Goal: Information Seeking & Learning: Learn about a topic

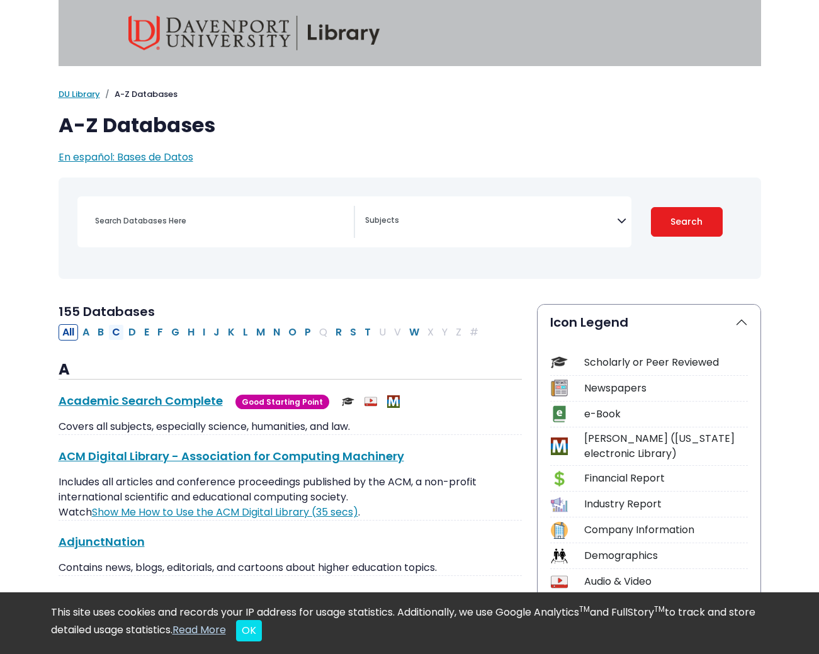
click at [115, 332] on button "C" at bounding box center [116, 332] width 16 height 16
select select "Database Subject Filter"
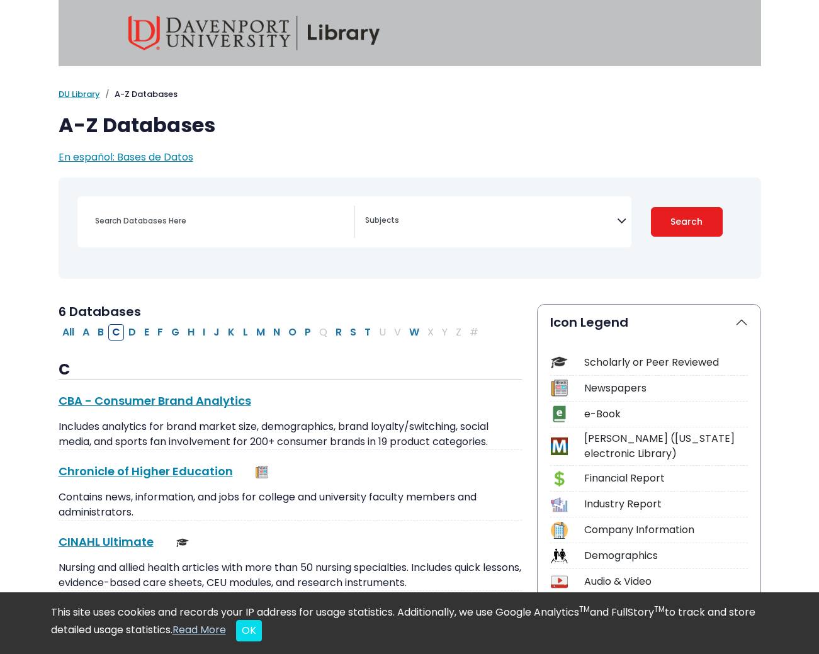
click at [402, 218] on textarea "Search" at bounding box center [491, 222] width 252 height 10
click at [491, 133] on h1 "A-Z Databases" at bounding box center [410, 125] width 702 height 24
click at [91, 92] on link "DU Library" at bounding box center [80, 94] width 42 height 12
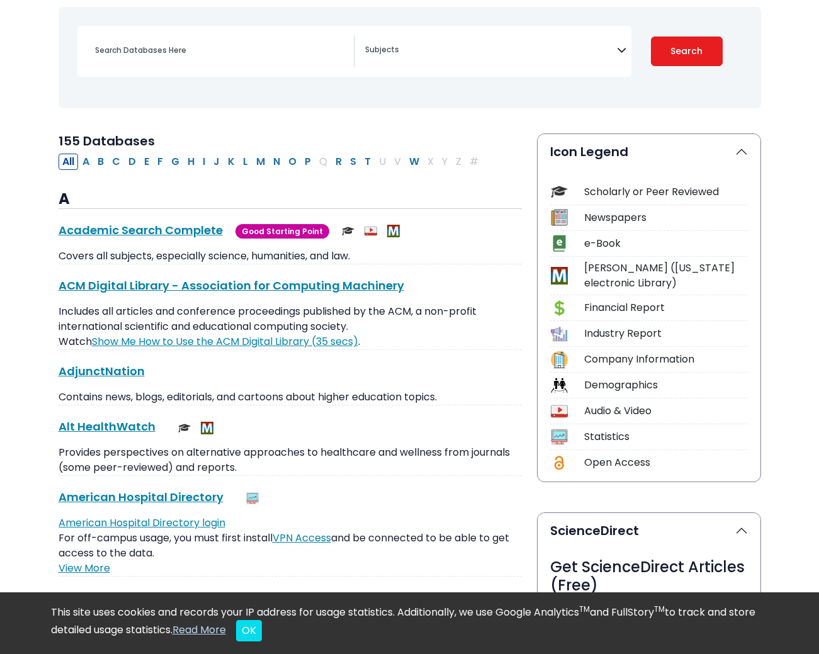
scroll to position [188, 0]
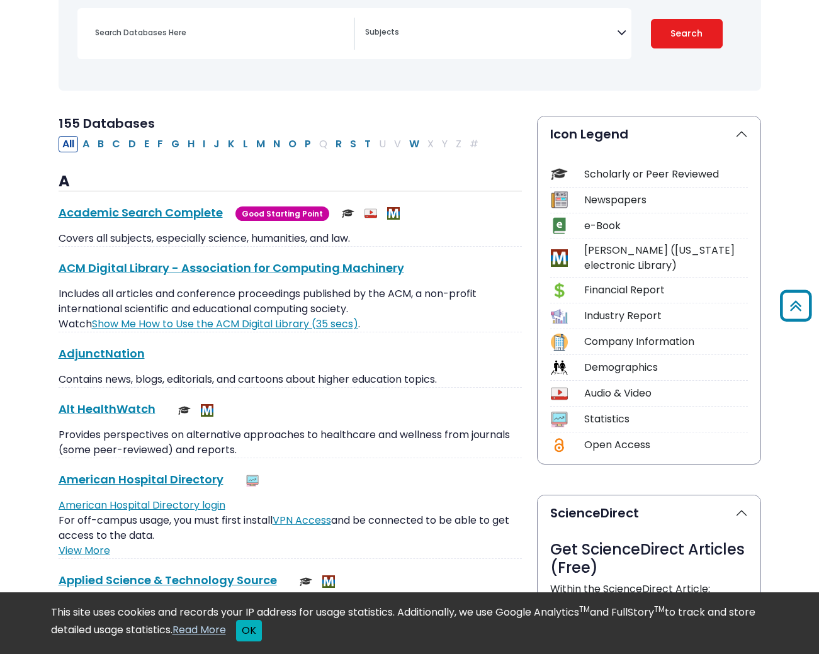
click at [262, 634] on button "OK" at bounding box center [249, 630] width 26 height 21
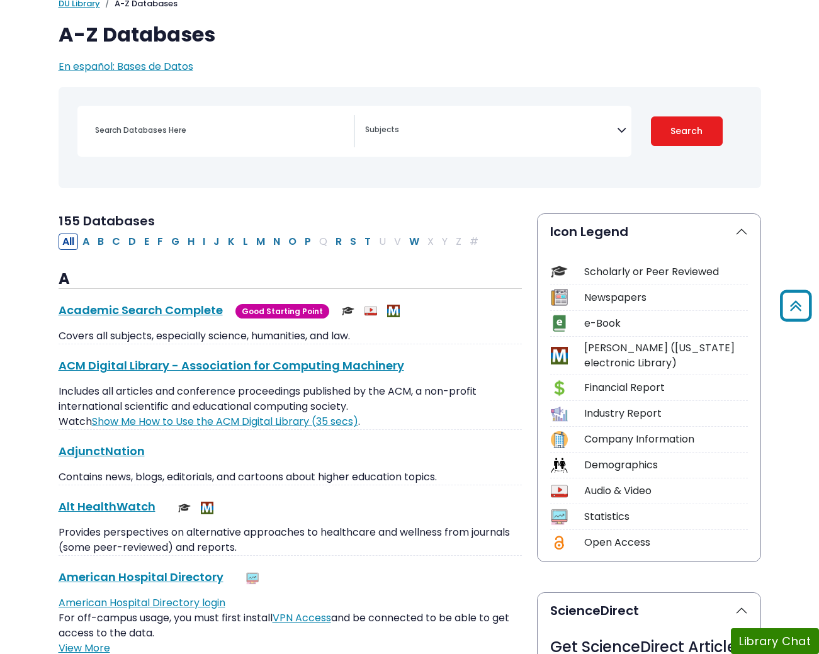
scroll to position [0, 0]
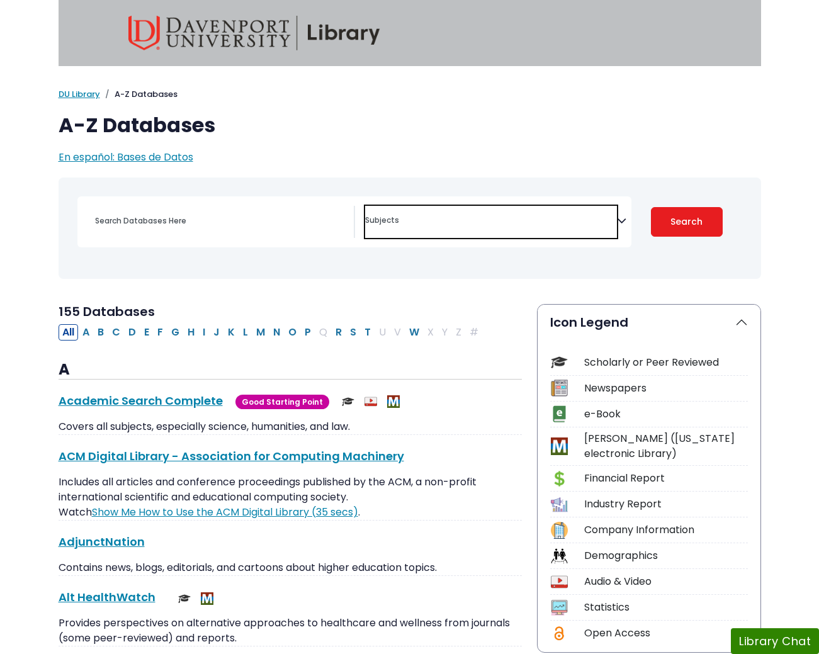
click at [410, 227] on span "Search filters" at bounding box center [491, 222] width 252 height 32
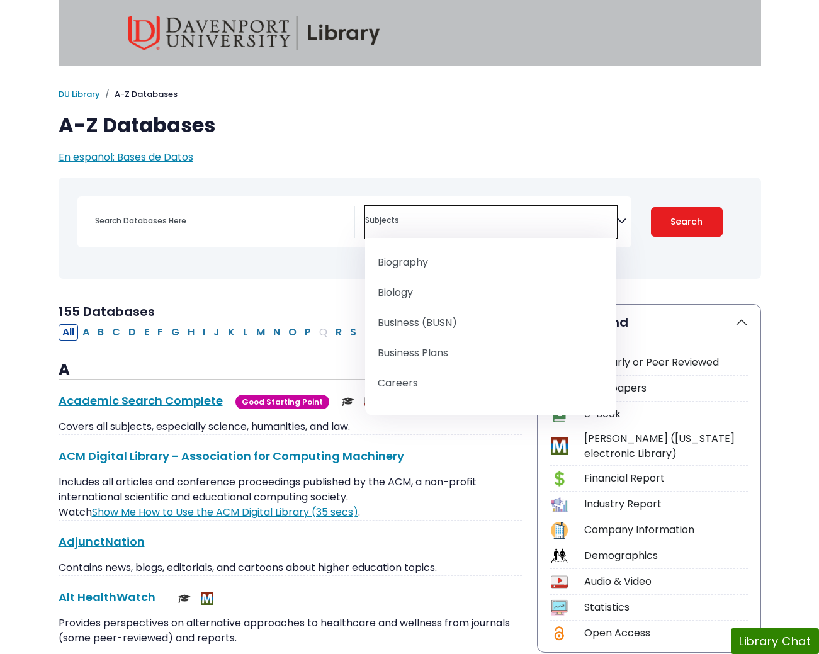
scroll to position [201, 0]
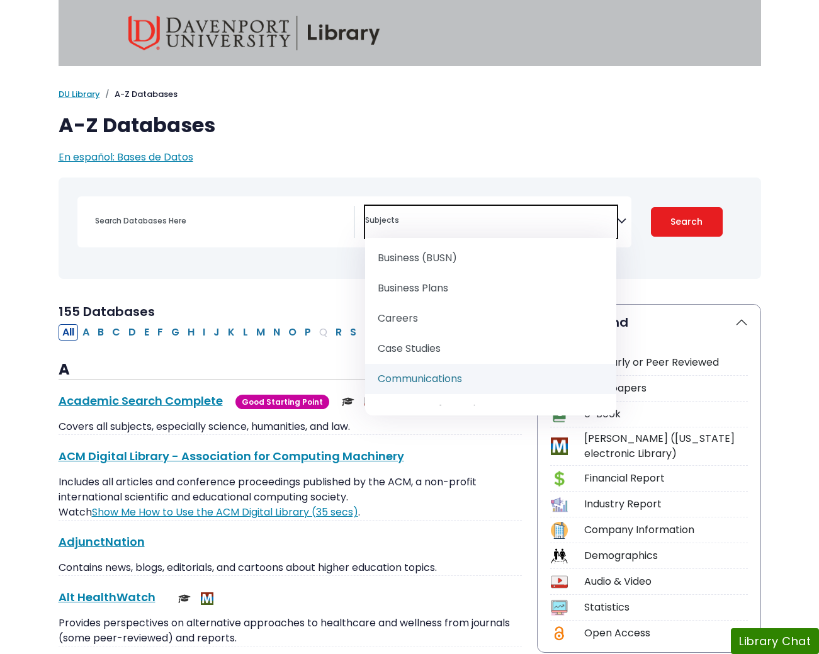
select select "219045"
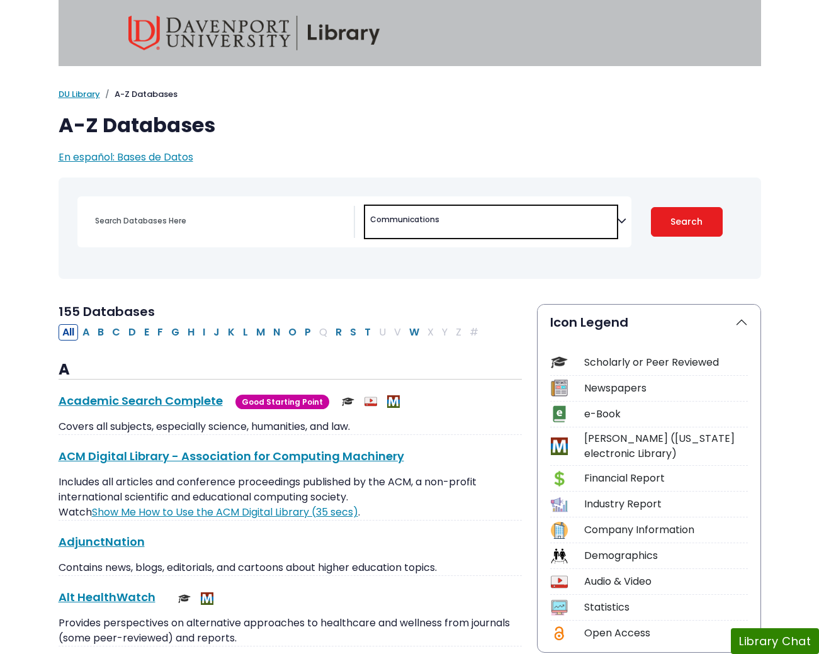
scroll to position [157, 0]
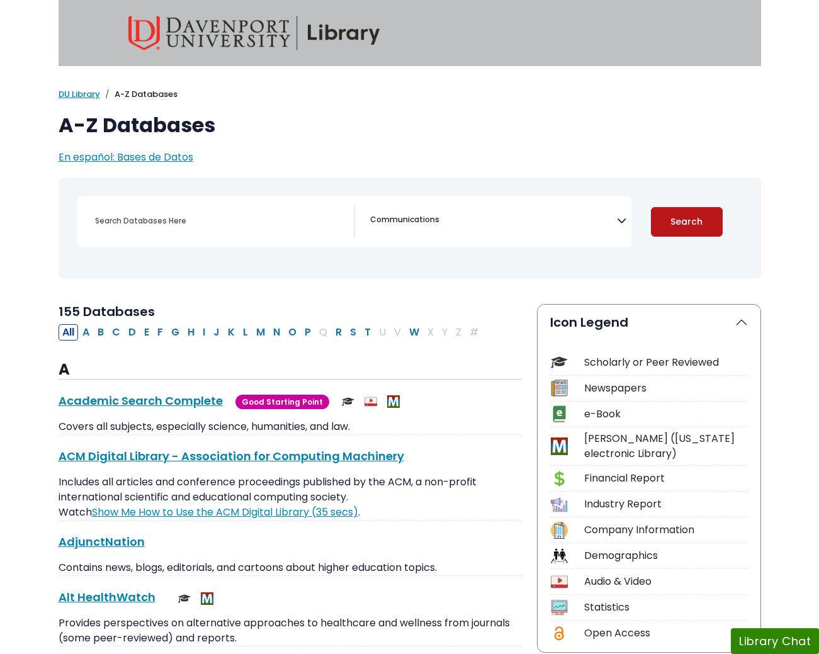
click at [704, 218] on button "Search" at bounding box center [687, 222] width 72 height 30
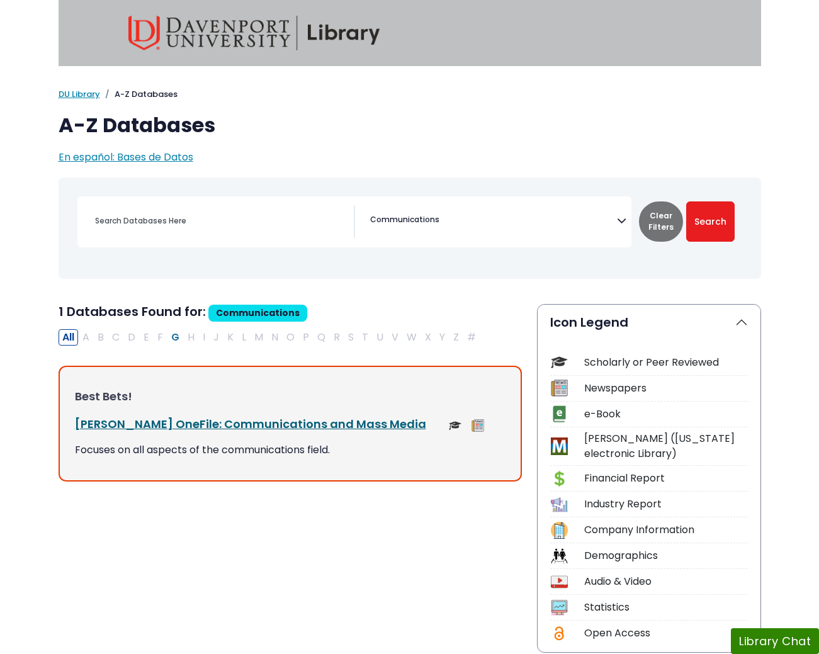
click at [232, 420] on link "Gale OneFile: Communications and Mass Media This link opens in a new window" at bounding box center [250, 424] width 351 height 16
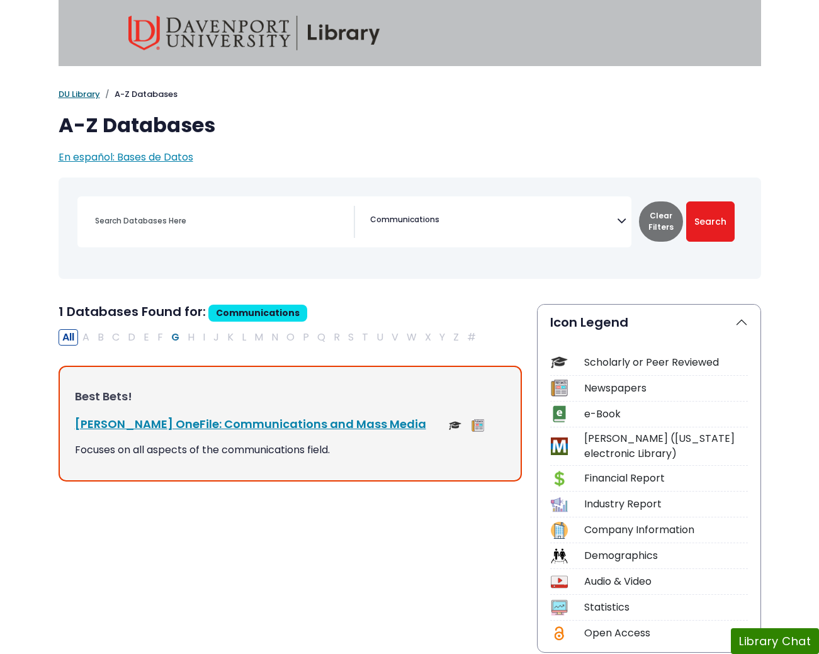
click at [69, 95] on link "DU Library" at bounding box center [80, 94] width 42 height 12
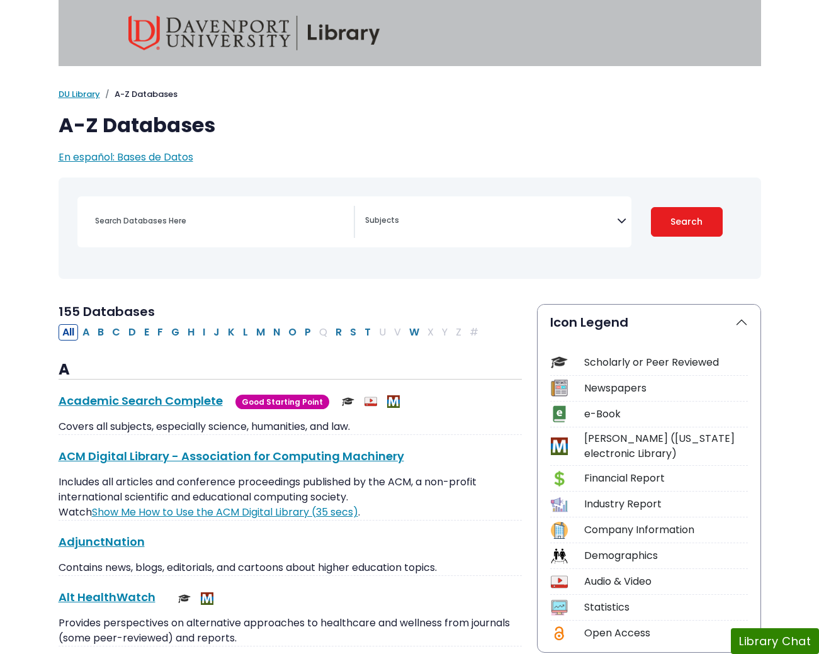
select select "Database Subject Filter"
click at [91, 398] on link "Academic Search Complete This link opens in a new window" at bounding box center [141, 401] width 164 height 16
click at [82, 93] on link "DU Library" at bounding box center [80, 94] width 42 height 12
click at [115, 335] on button "C" at bounding box center [116, 332] width 16 height 16
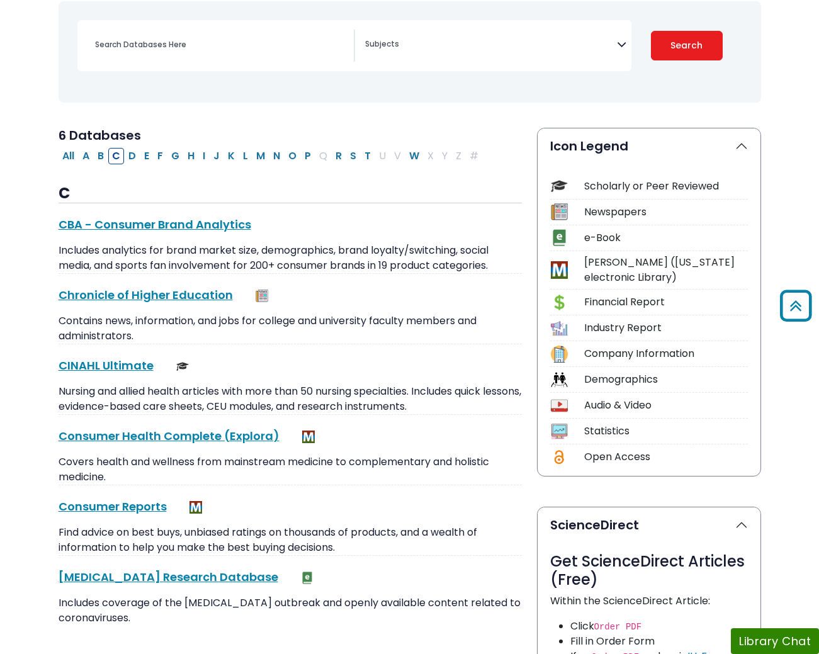
scroll to position [110, 0]
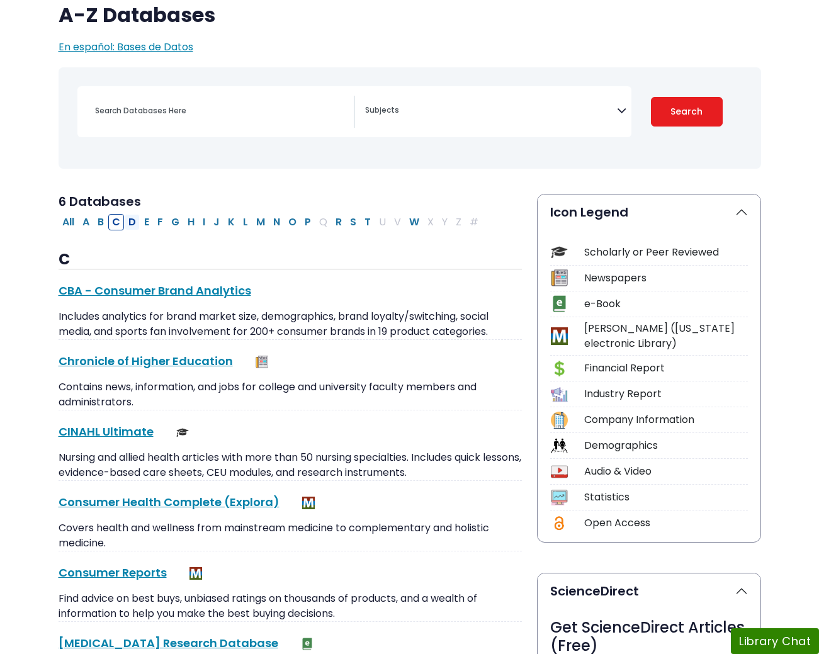
click at [135, 218] on button "D" at bounding box center [132, 222] width 15 height 16
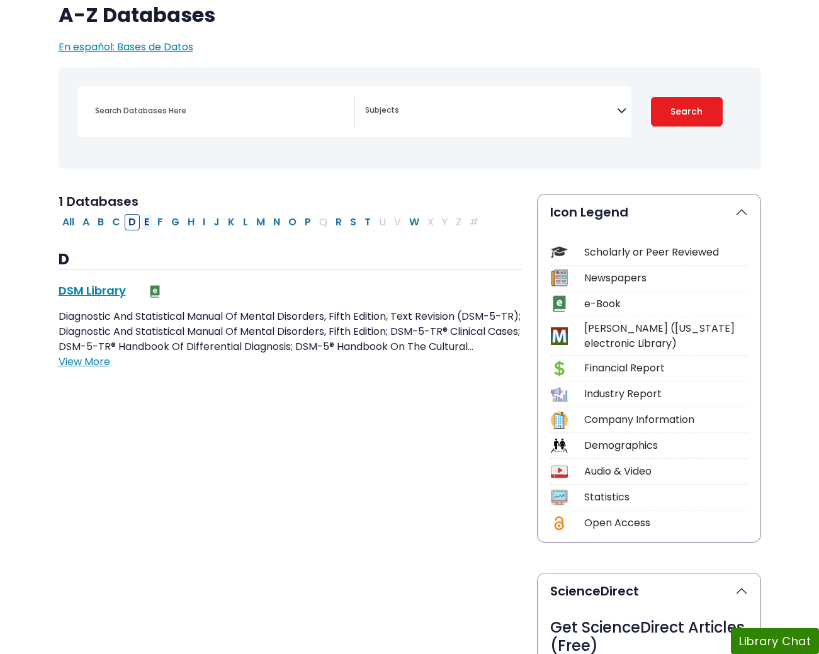
click at [153, 223] on button "E" at bounding box center [146, 222] width 13 height 16
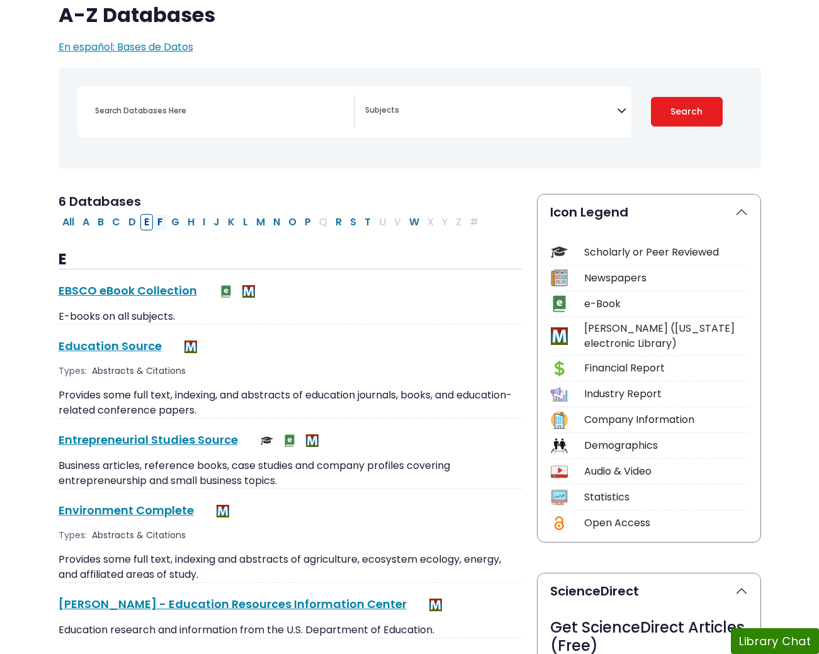
click at [163, 223] on button "F" at bounding box center [160, 222] width 13 height 16
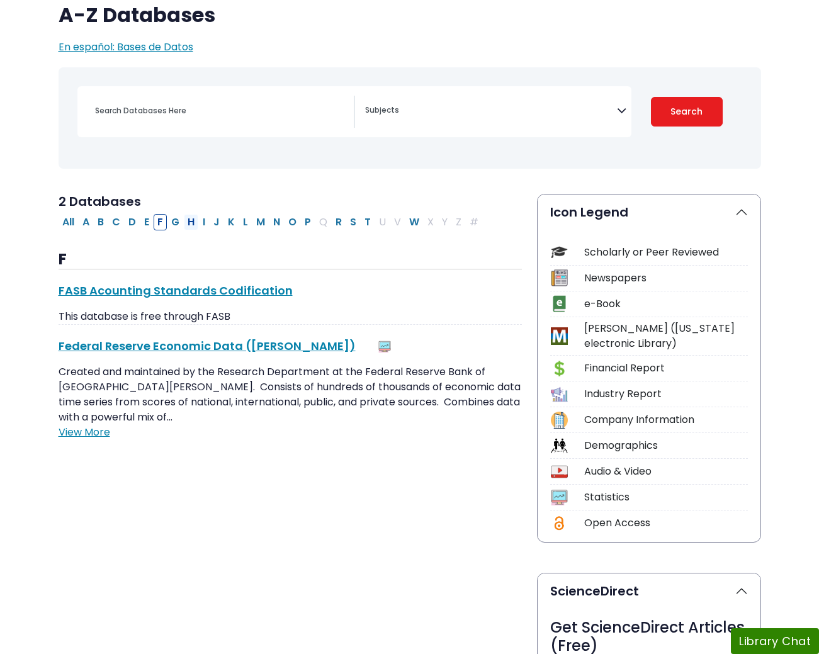
click at [184, 223] on button "H" at bounding box center [191, 222] width 14 height 16
select select "Database Subject Filter"
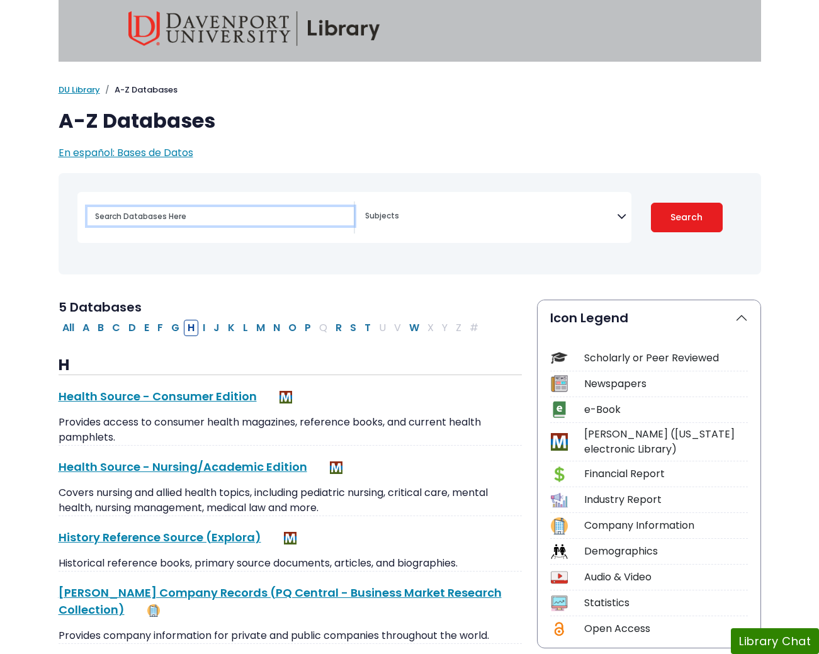
scroll to position [4, 0]
click at [206, 215] on input "Search database by title or keyword" at bounding box center [220, 217] width 266 height 18
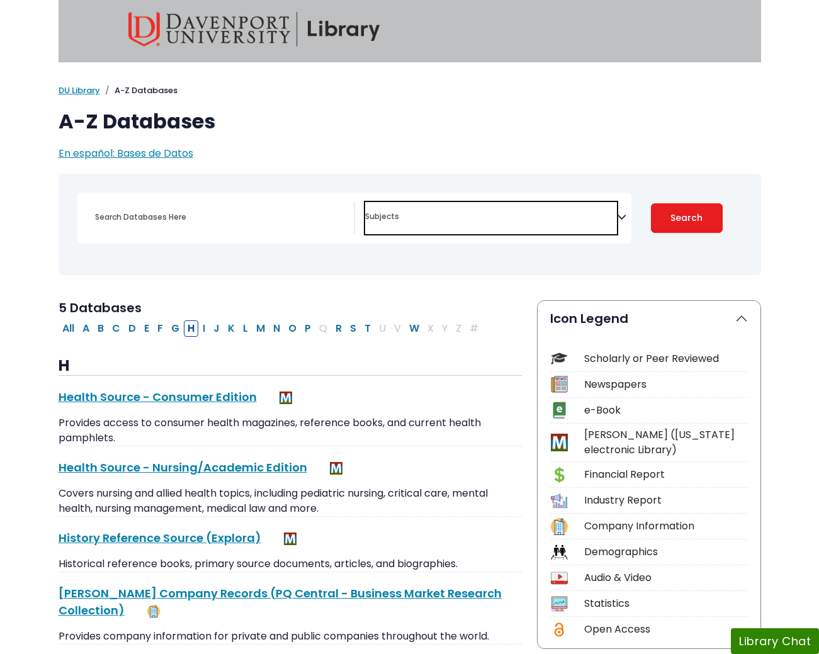
click at [408, 211] on span "Search filters" at bounding box center [491, 215] width 252 height 14
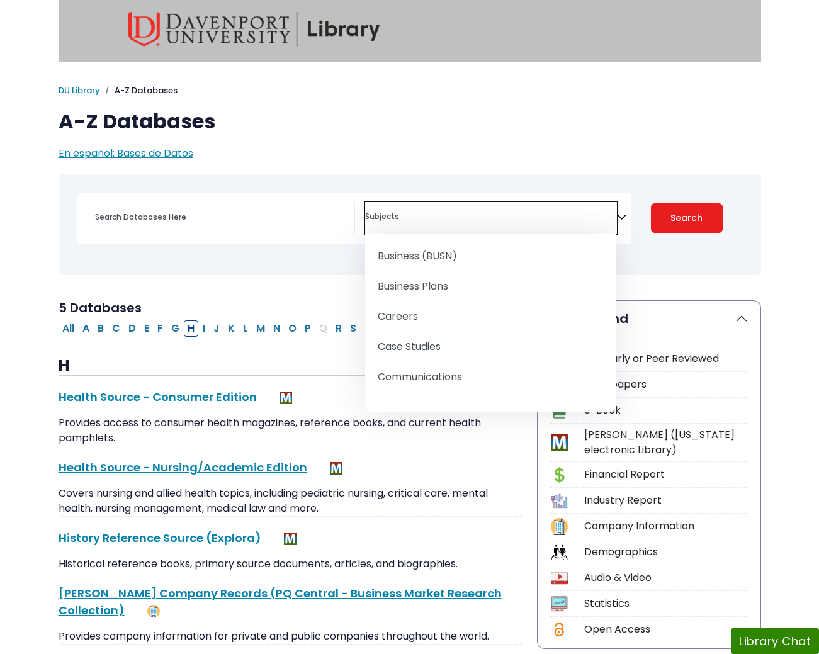
scroll to position [212, 0]
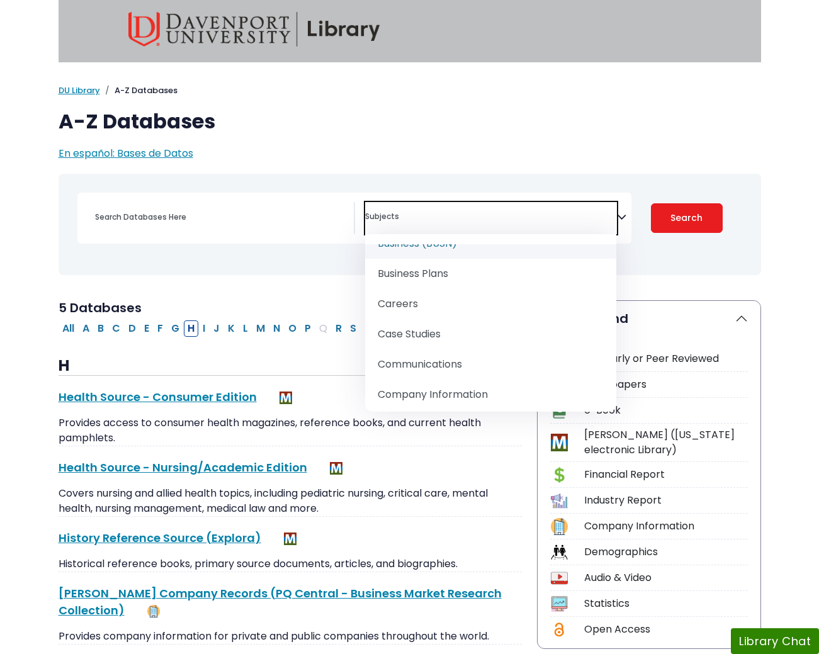
click at [277, 179] on div "Coronavirus Guide" at bounding box center [409, 224] width 687 height 91
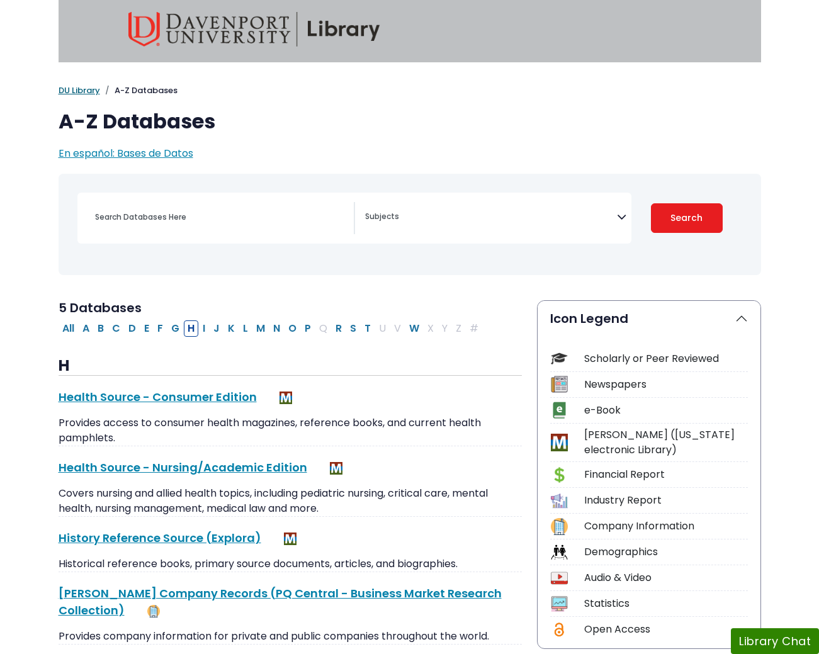
click at [69, 87] on link "DU Library" at bounding box center [80, 90] width 42 height 12
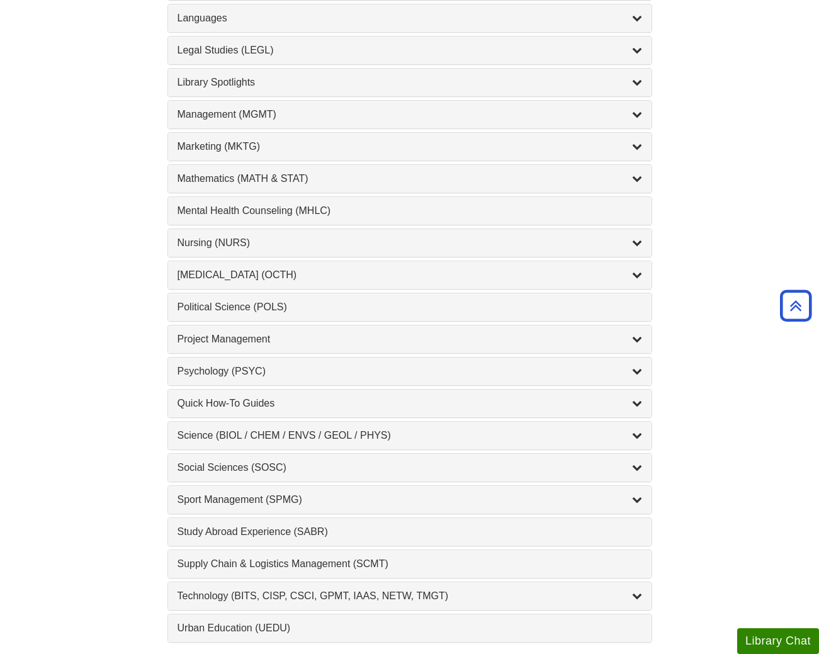
scroll to position [1013, 0]
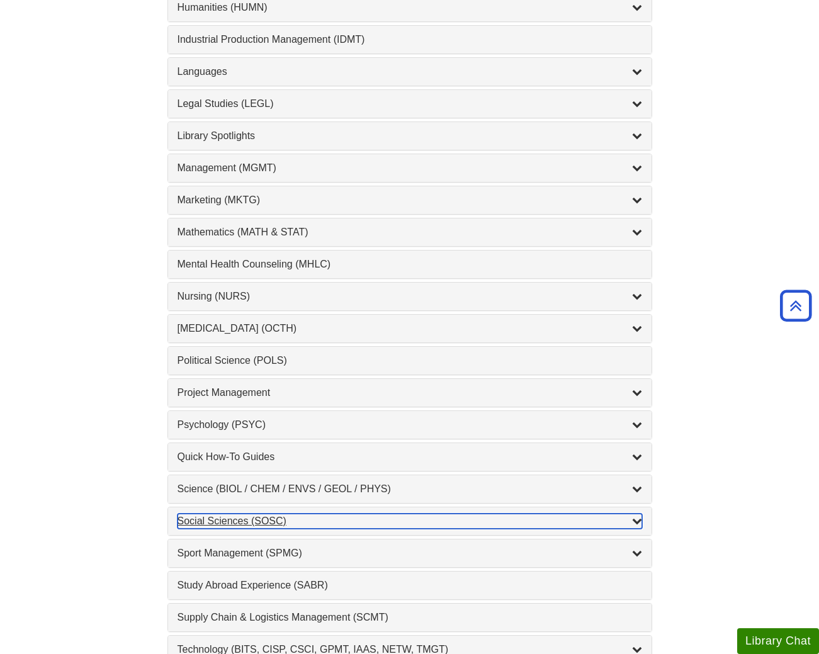
click at [211, 522] on div "Social Sciences (SOSC) , 5 guides" at bounding box center [409, 521] width 464 height 15
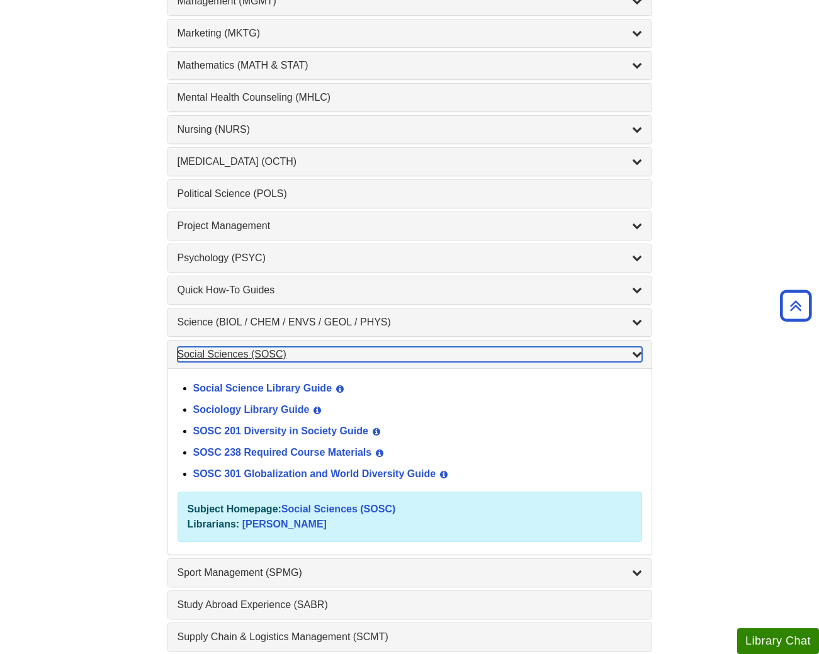
scroll to position [1190, 0]
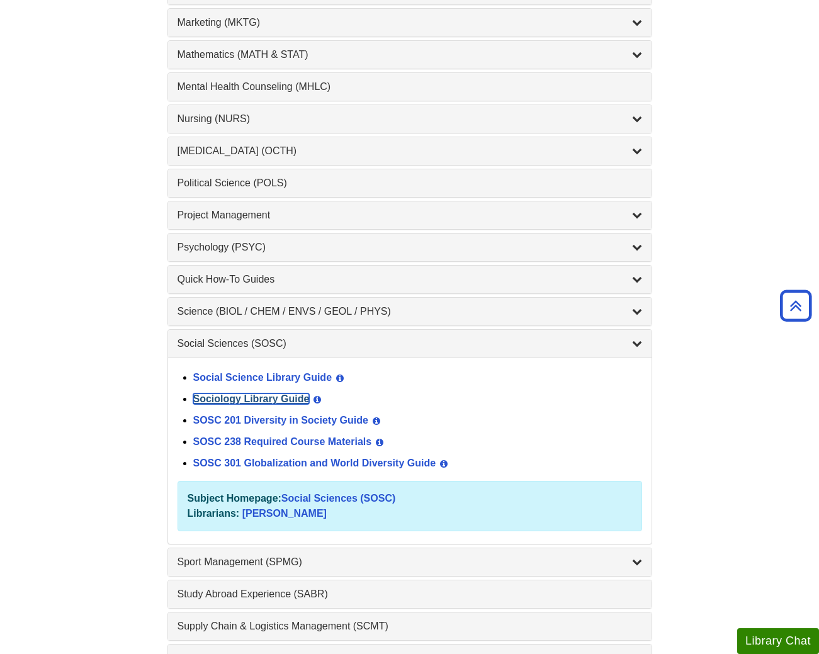
click at [244, 402] on link "Sociology Library Guide" at bounding box center [251, 398] width 116 height 11
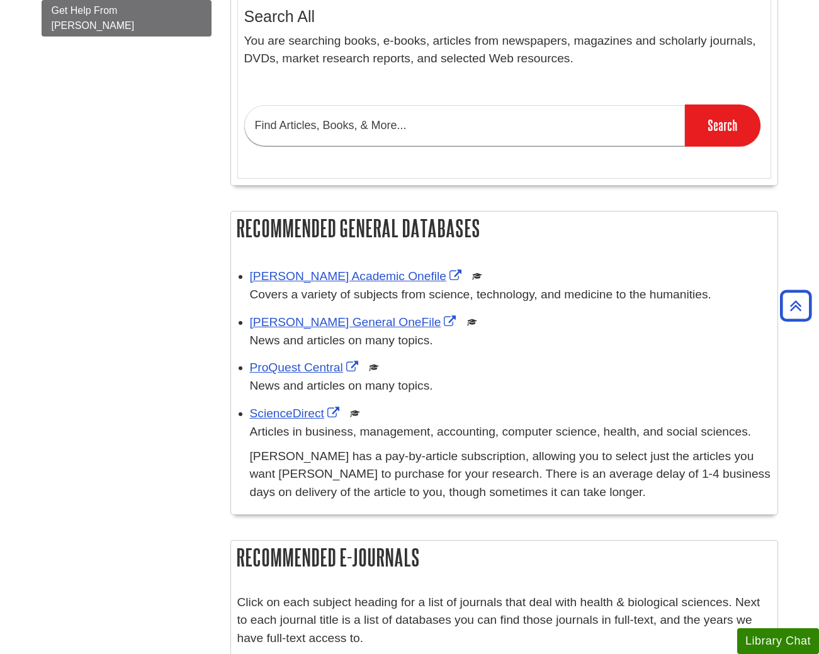
scroll to position [269, 0]
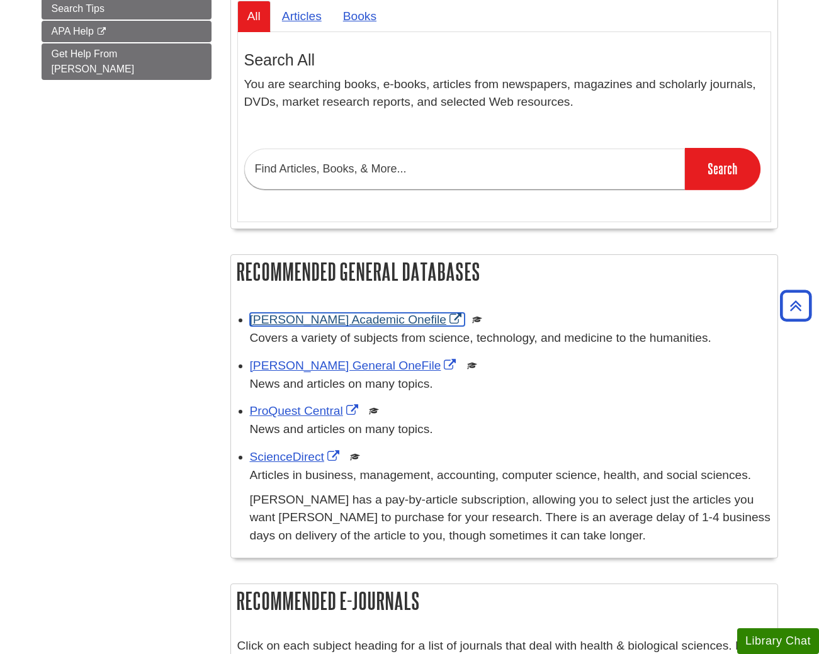
click at [300, 318] on link "[PERSON_NAME] Academic Onefile" at bounding box center [357, 319] width 215 height 13
